Goal: Task Accomplishment & Management: Manage account settings

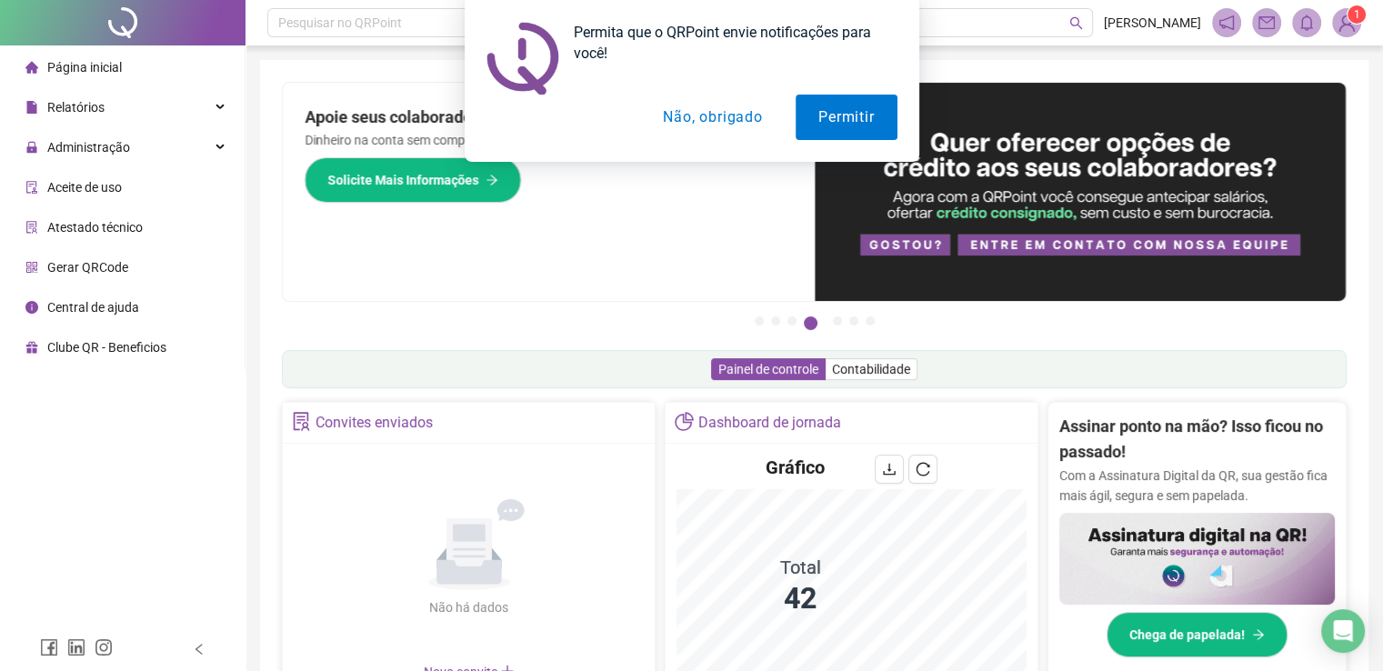
click at [705, 118] on button "Não, obrigado" at bounding box center [712, 117] width 145 height 45
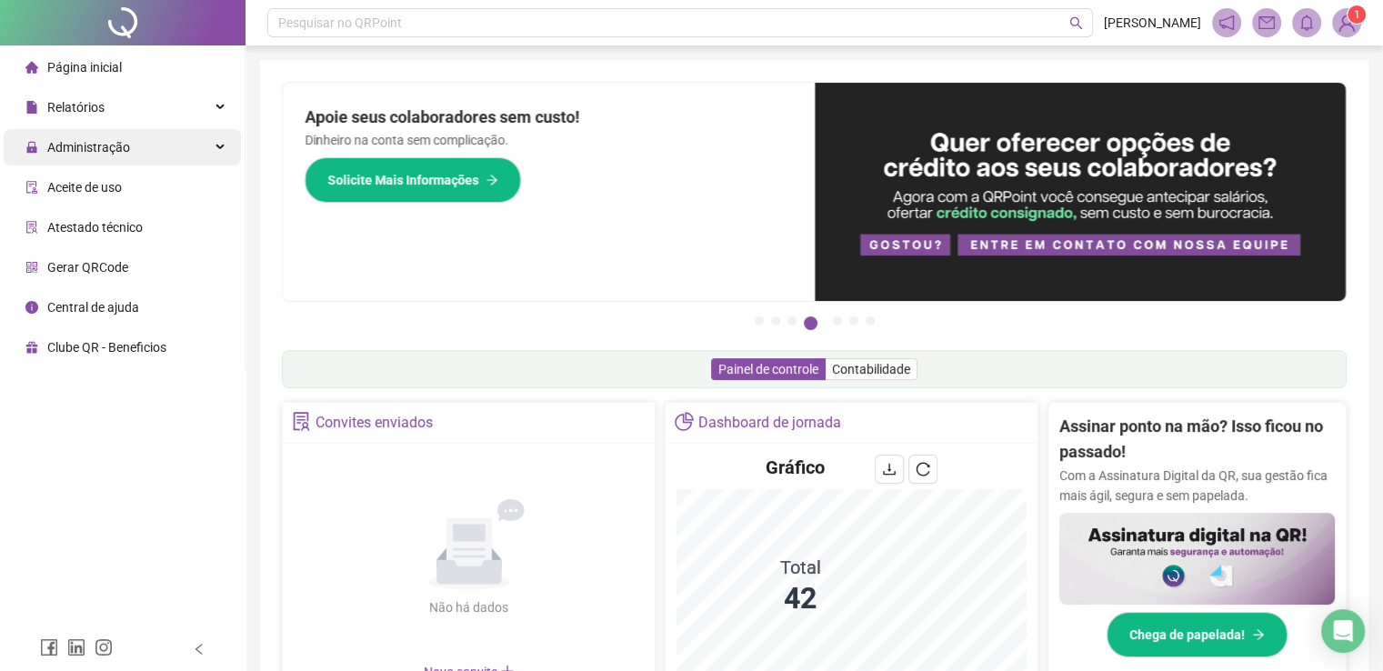
click at [102, 154] on span "Administração" at bounding box center [88, 147] width 83 height 15
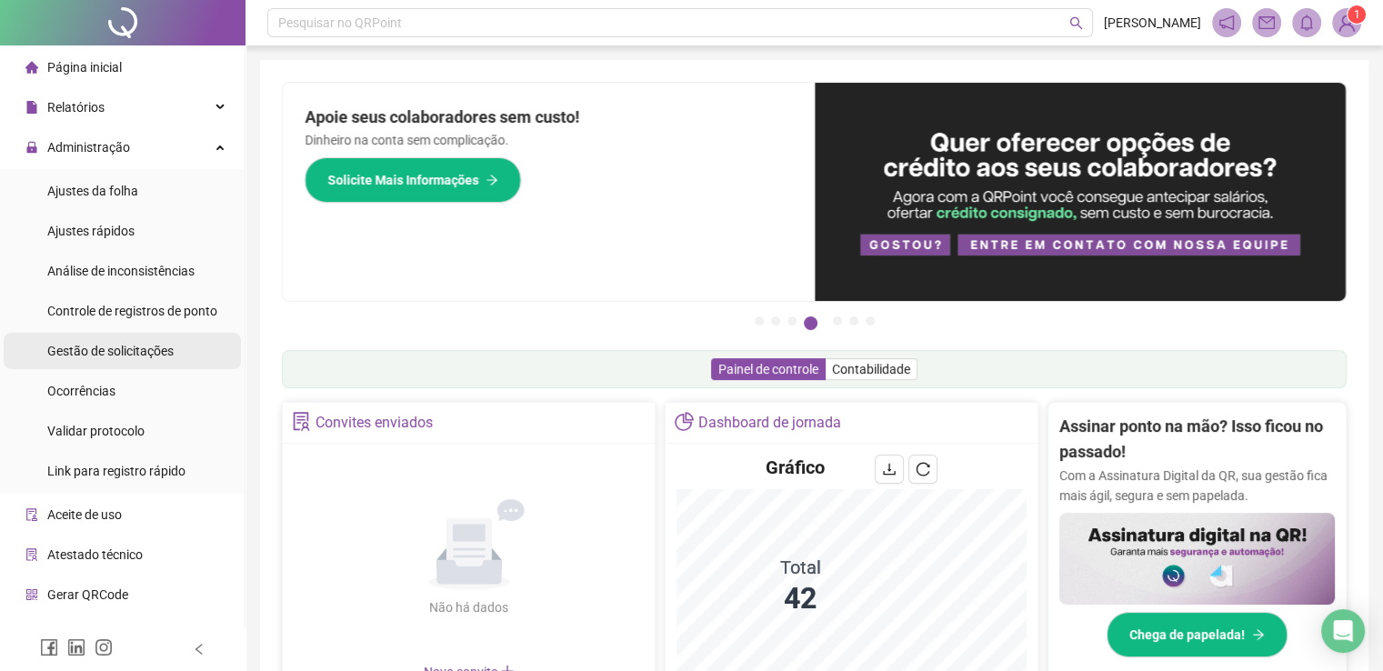
click at [127, 352] on span "Gestão de solicitações" at bounding box center [110, 351] width 126 height 15
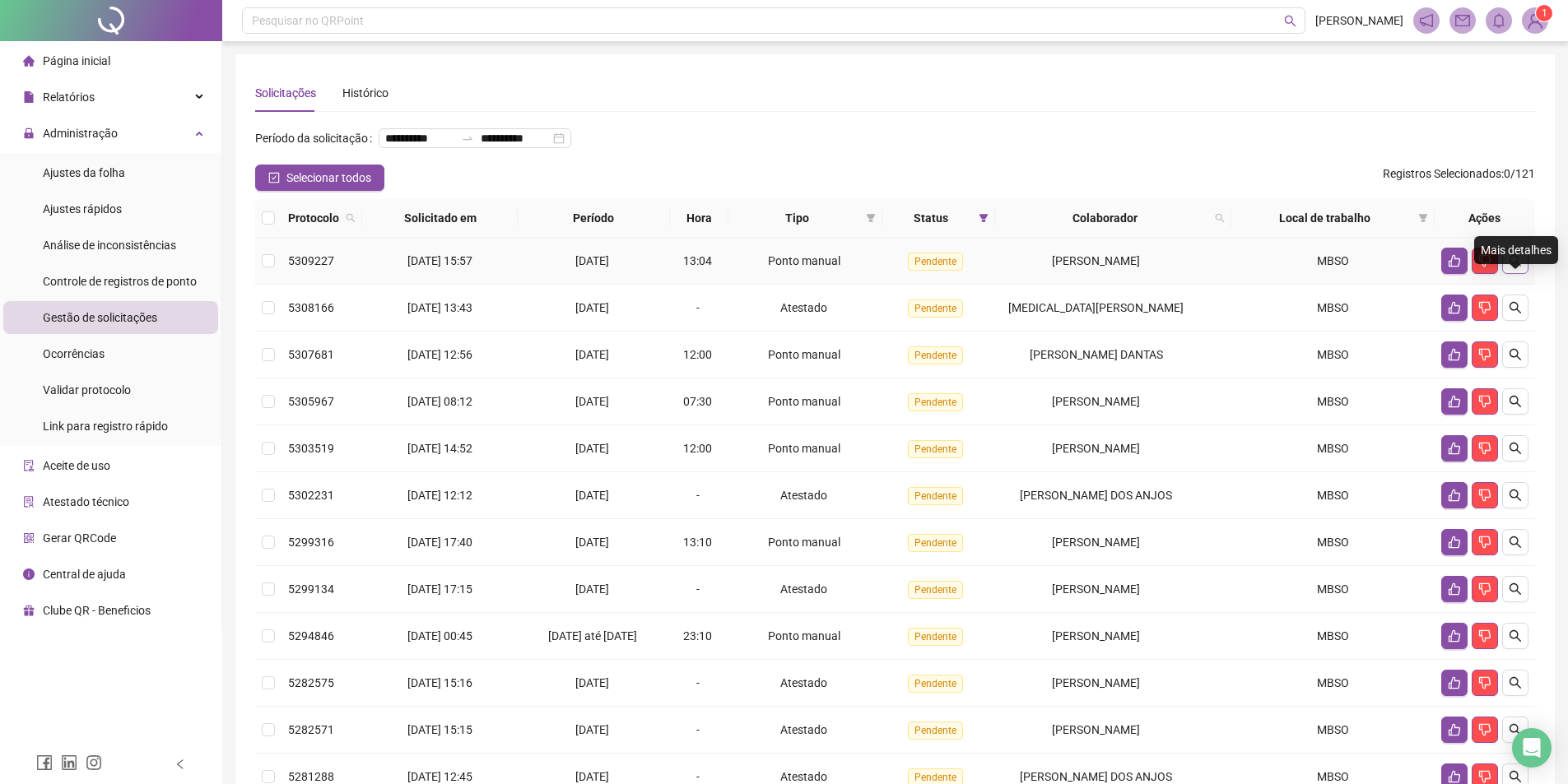
click at [1263, 267] on icon "search" at bounding box center [1515, 261] width 14 height 14
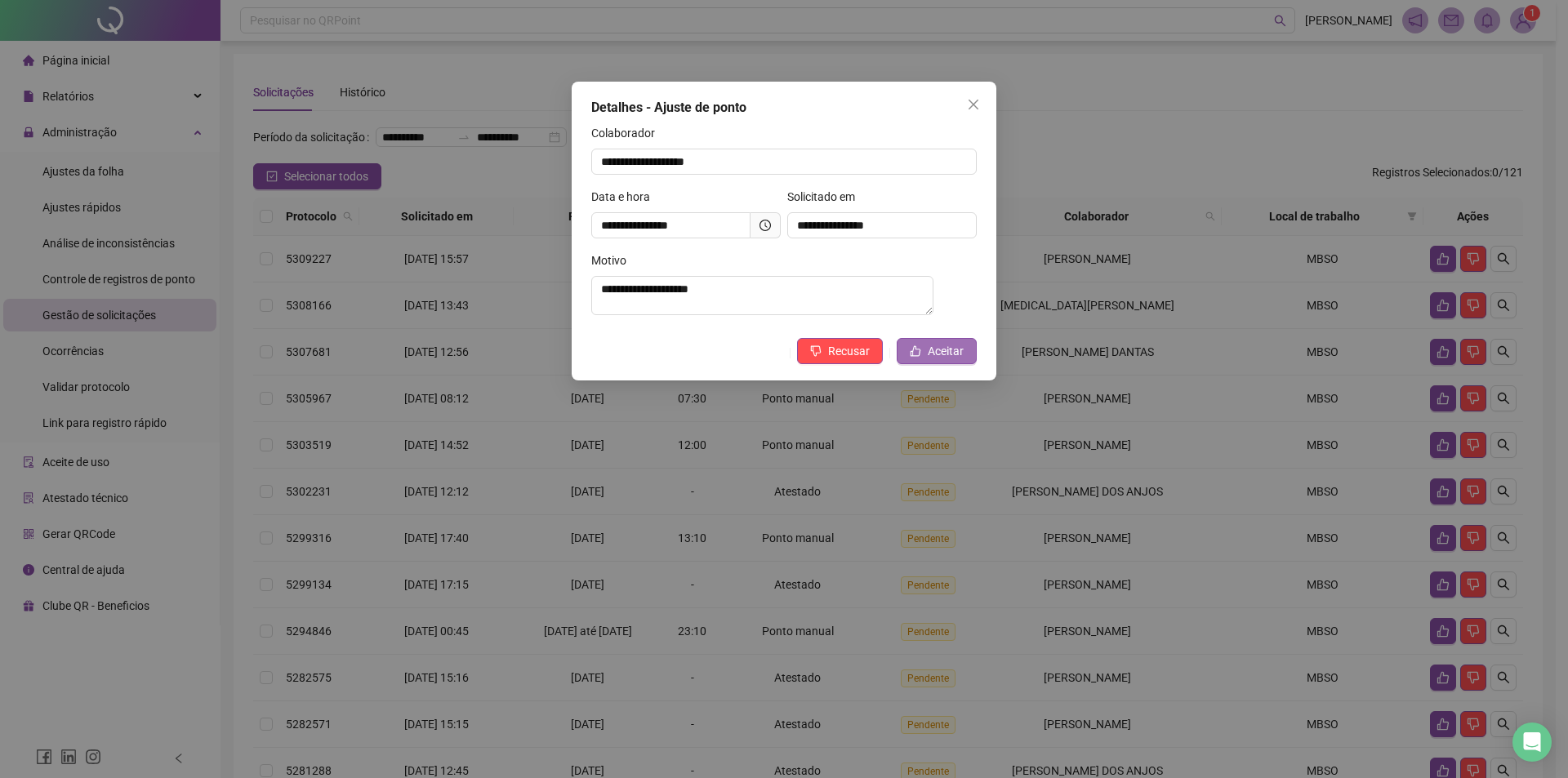
click at [947, 355] on span "Aceitar" at bounding box center [946, 351] width 36 height 18
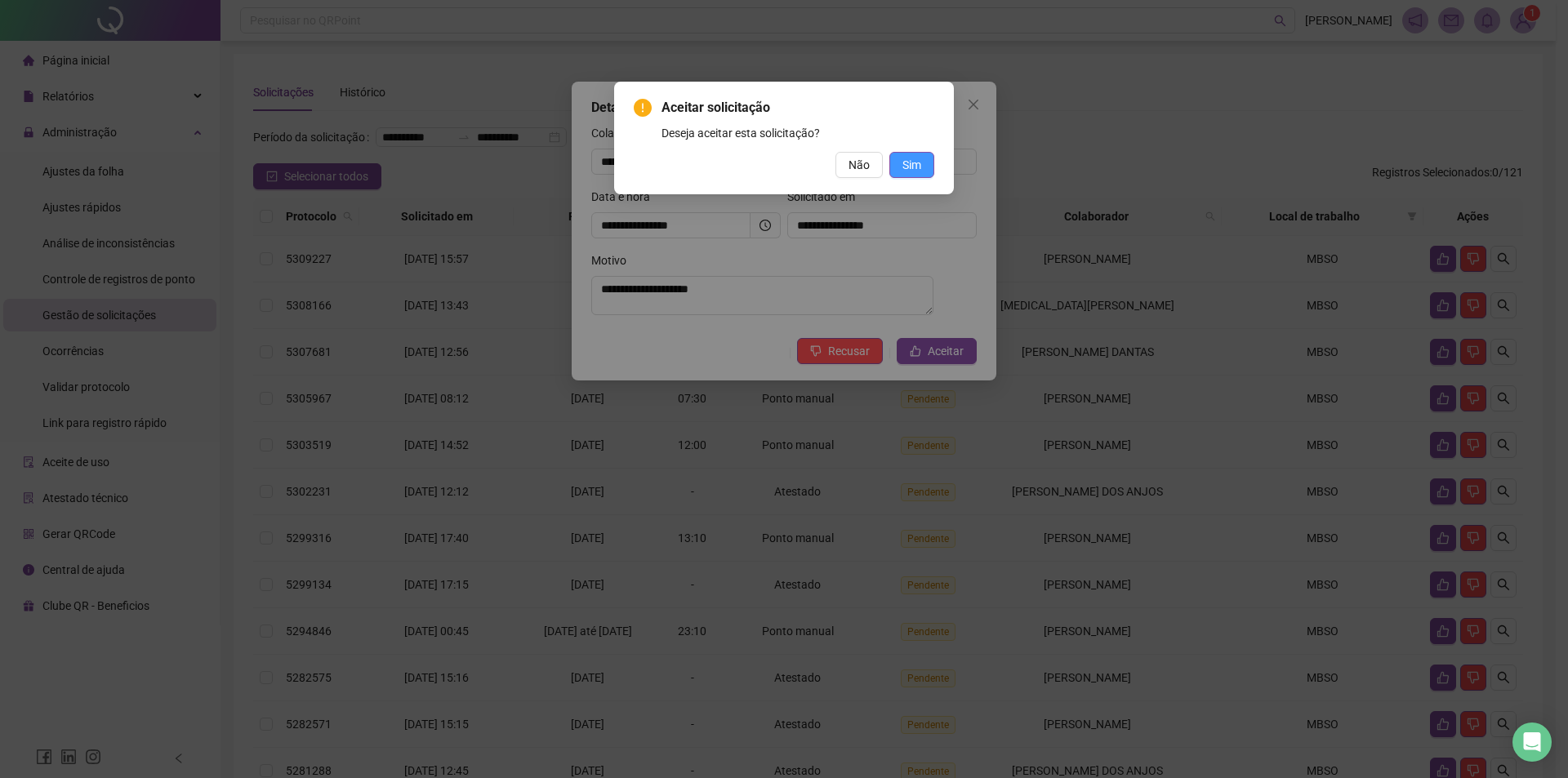
click at [912, 159] on span "Sim" at bounding box center [911, 165] width 19 height 18
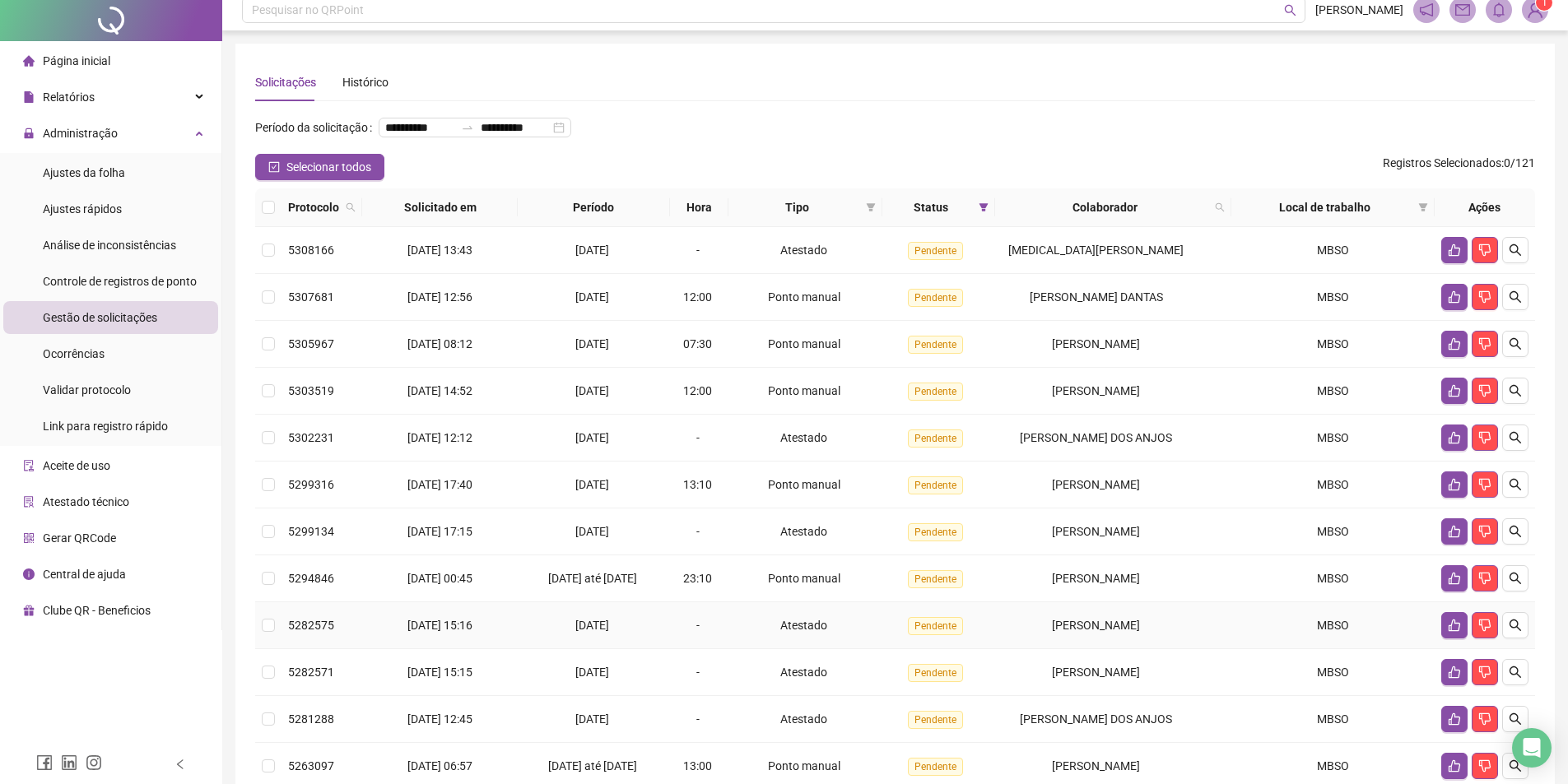
scroll to position [82, 0]
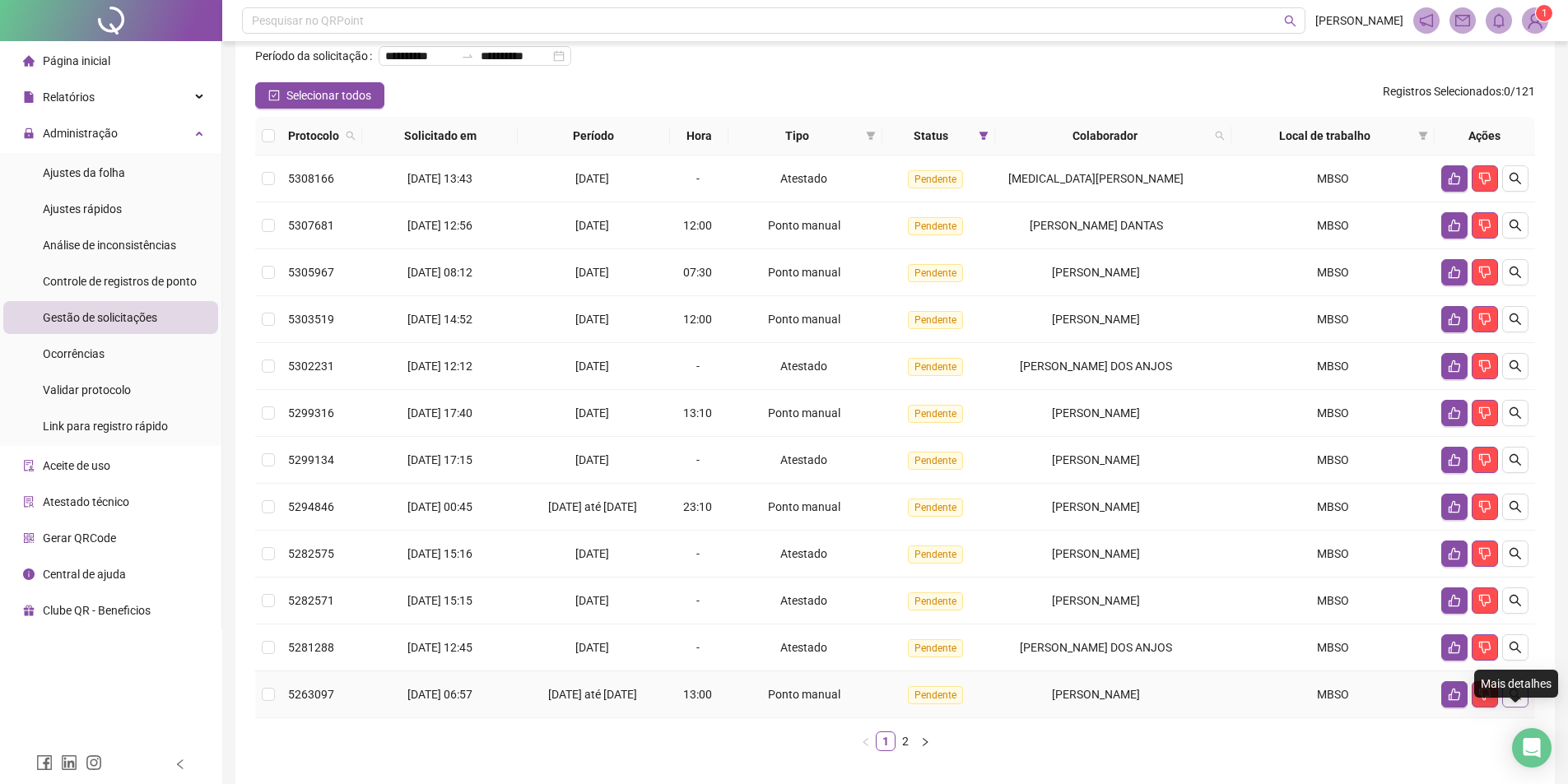
click at [1263, 607] on icon "search" at bounding box center [1515, 694] width 12 height 12
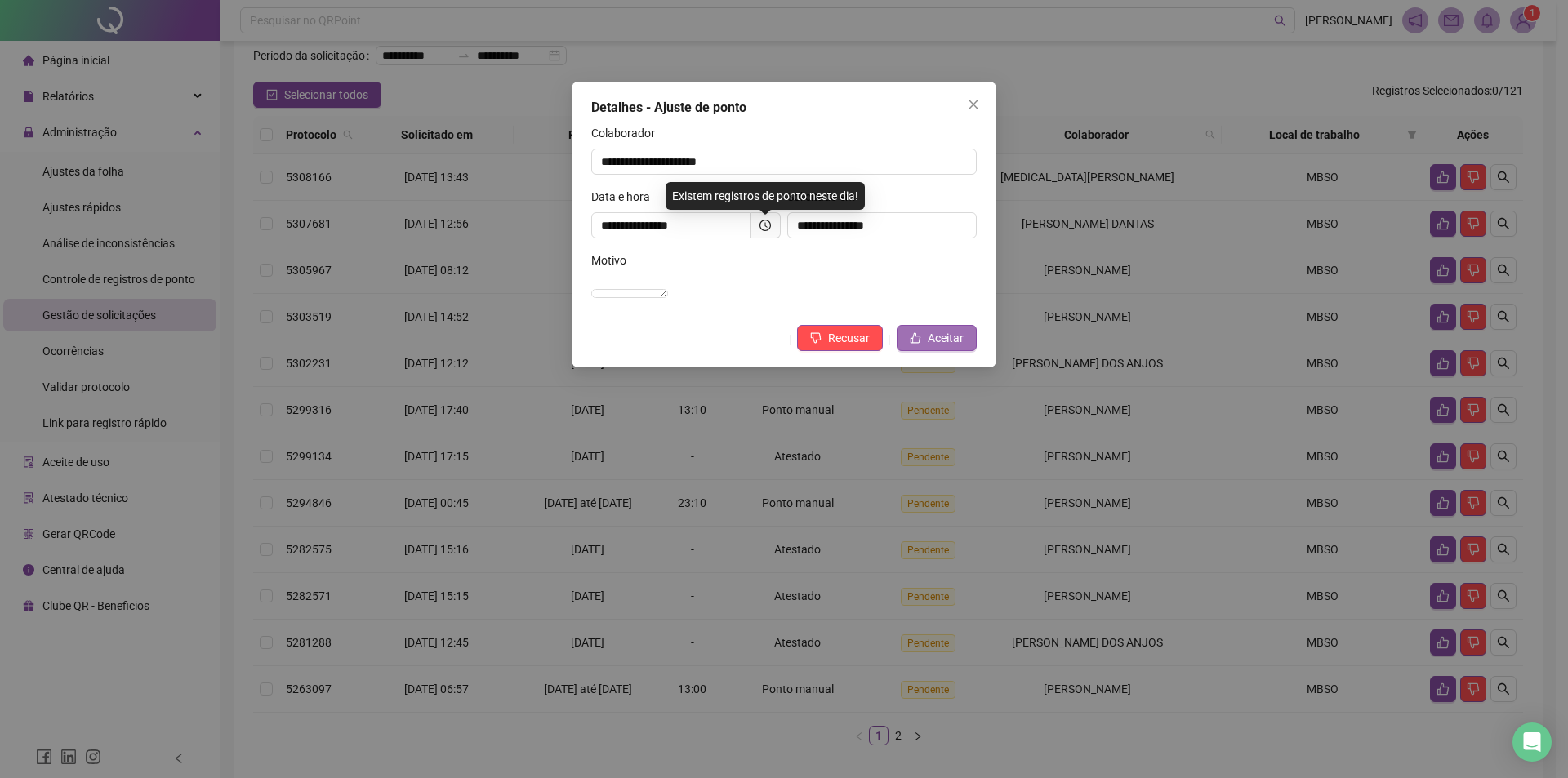
click at [940, 347] on span "Aceitar" at bounding box center [946, 338] width 36 height 18
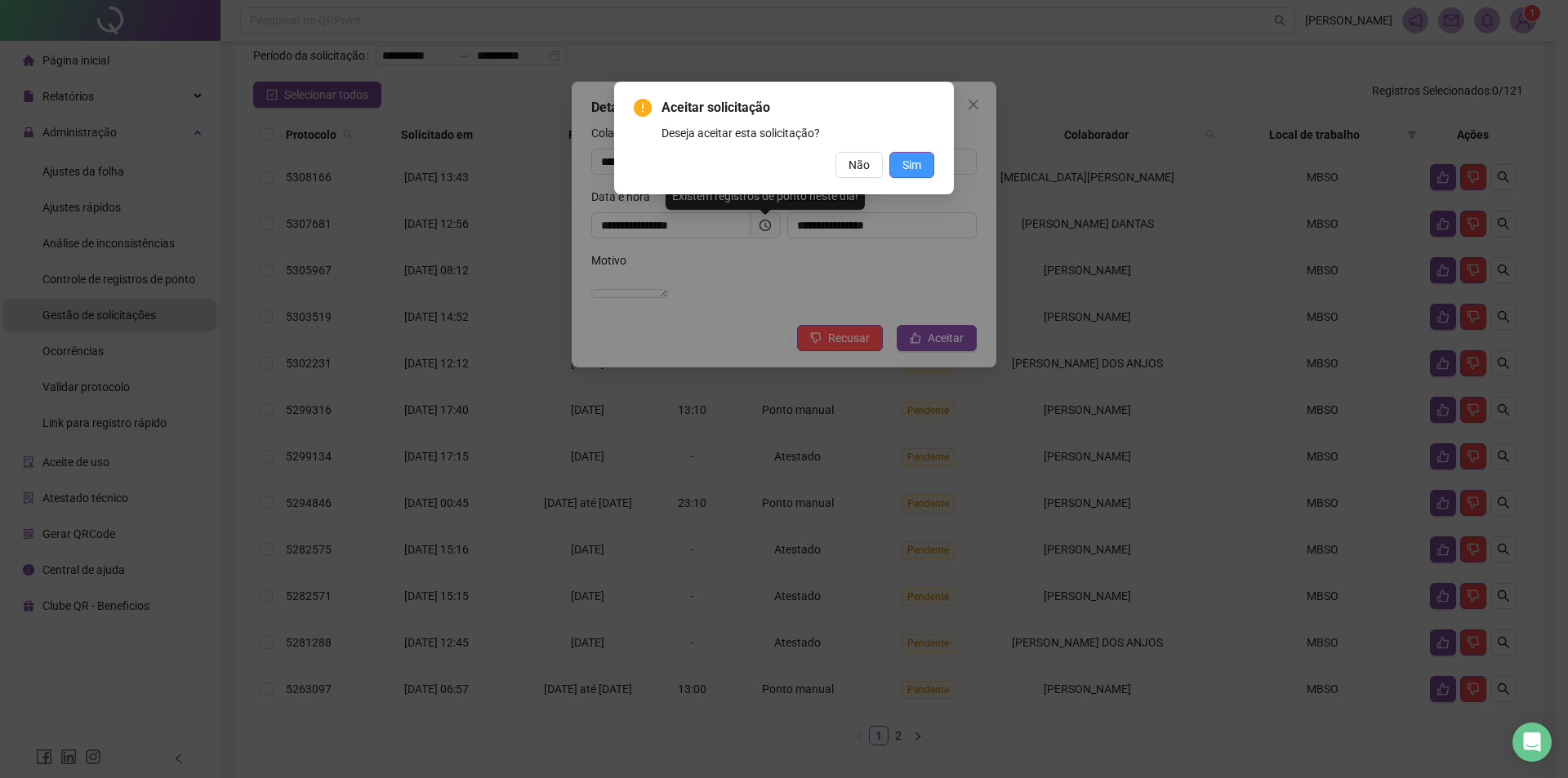
click at [920, 167] on span "Sim" at bounding box center [911, 165] width 19 height 18
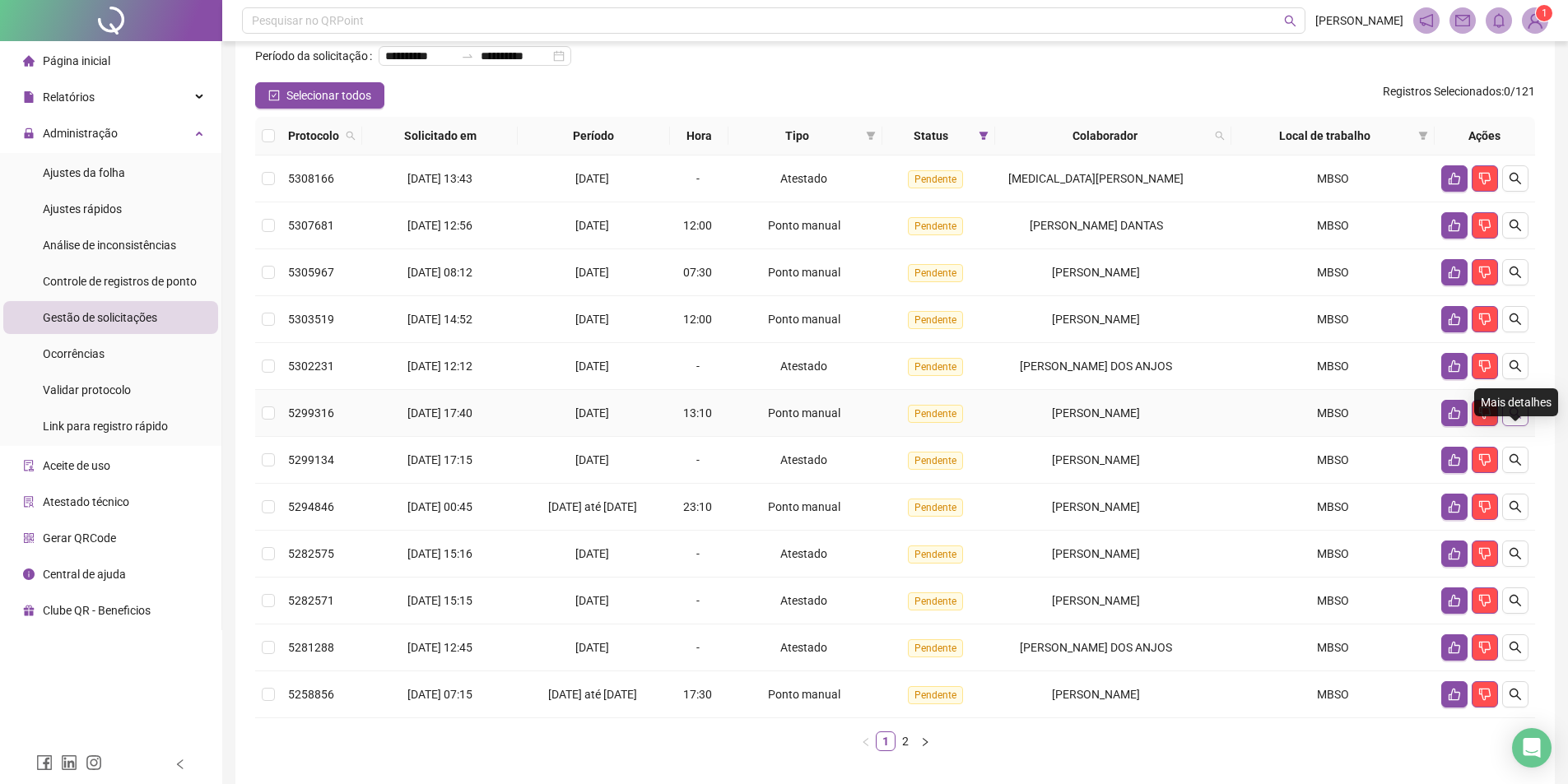
click at [1263, 420] on icon "search" at bounding box center [1515, 413] width 14 height 14
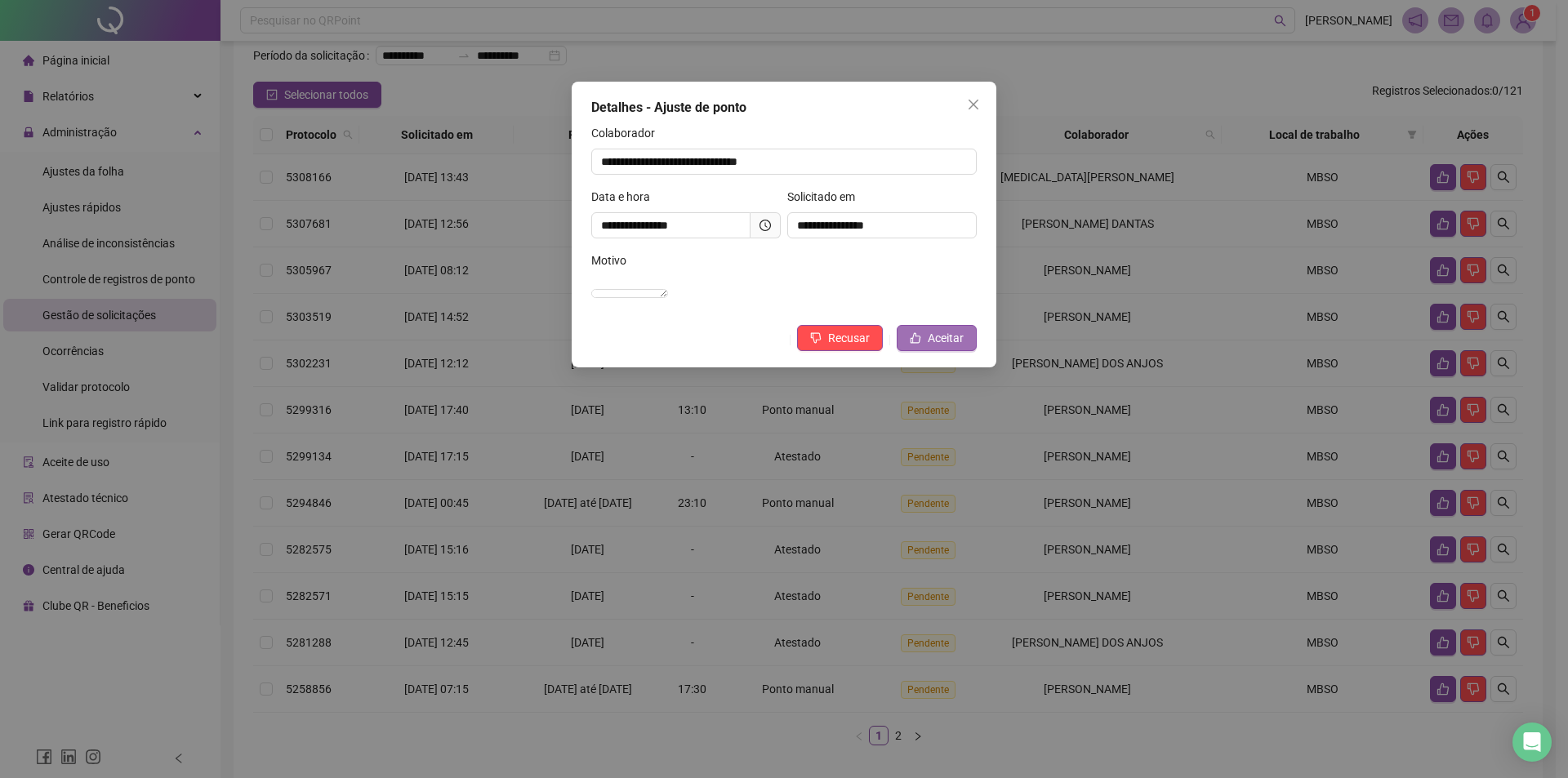
click at [942, 347] on span "Aceitar" at bounding box center [946, 338] width 36 height 18
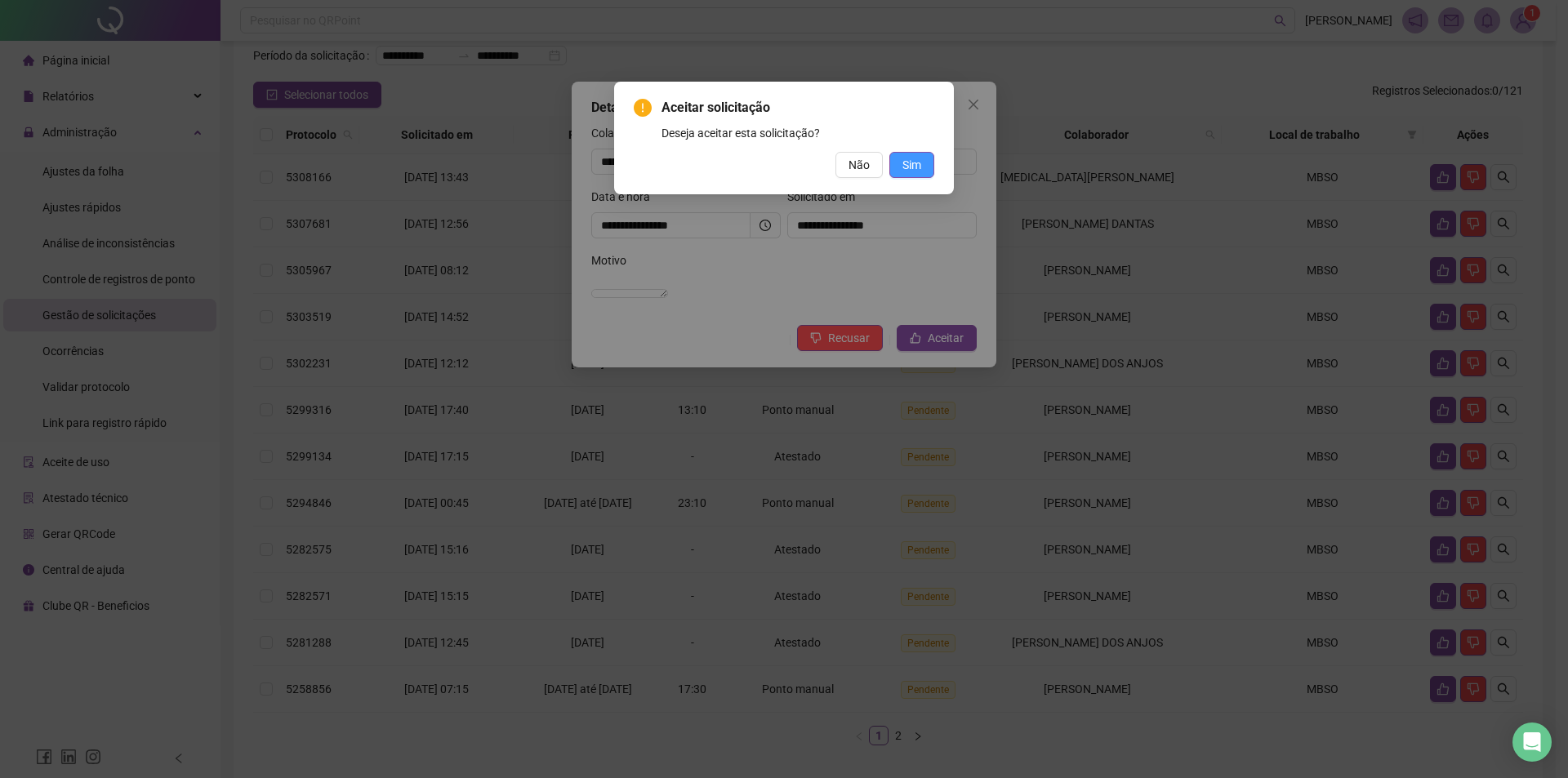
click at [908, 166] on span "Sim" at bounding box center [911, 165] width 19 height 18
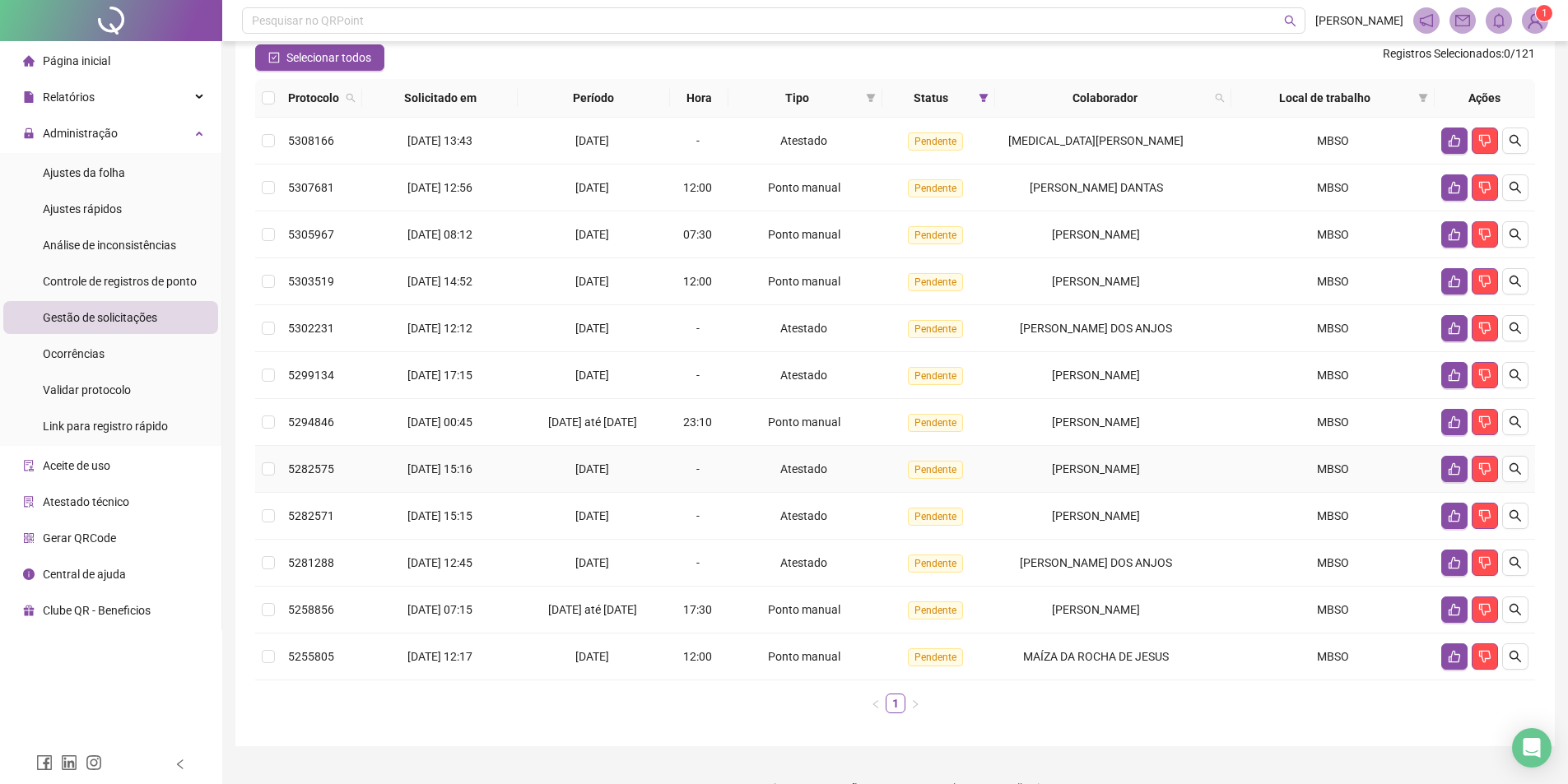
scroll to position [0, 0]
